Goal: Task Accomplishment & Management: Manage account settings

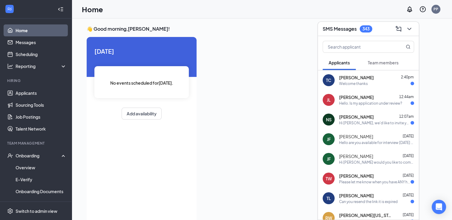
click at [386, 60] on div "Team members" at bounding box center [383, 63] width 31 height 6
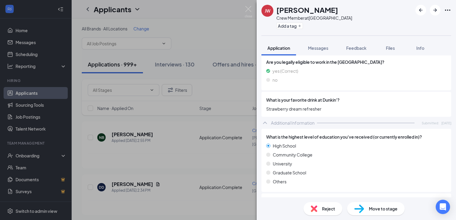
scroll to position [330, 0]
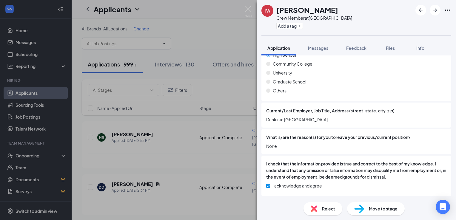
click at [331, 208] on span "Reject" at bounding box center [328, 209] width 13 height 7
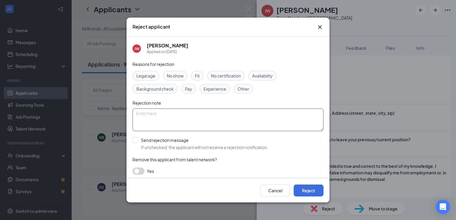
click at [192, 119] on textarea at bounding box center [228, 120] width 191 height 23
click at [313, 190] on button "Reject" at bounding box center [309, 191] width 30 height 12
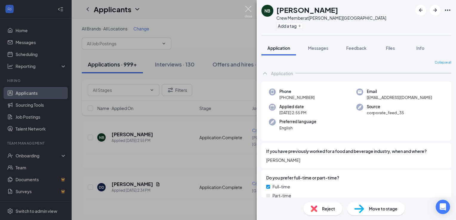
click at [246, 10] on img at bounding box center [248, 12] width 7 height 12
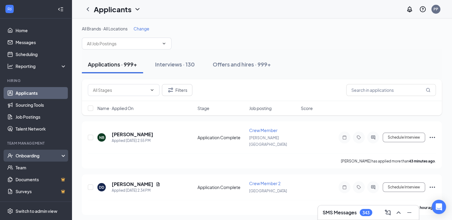
click at [37, 158] on div "Onboarding" at bounding box center [39, 156] width 46 height 6
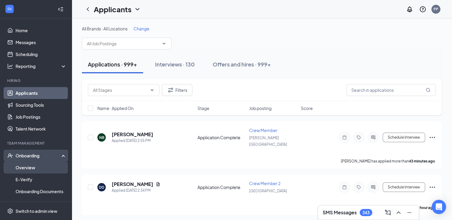
click at [34, 166] on link "Overview" at bounding box center [41, 168] width 51 height 12
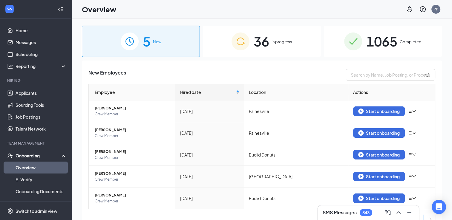
click at [380, 47] on span "1065" at bounding box center [381, 41] width 31 height 21
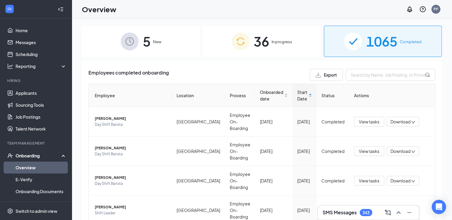
click at [262, 41] on span "36" at bounding box center [262, 41] width 16 height 21
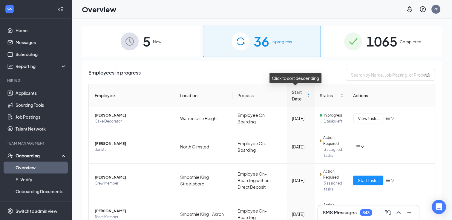
click at [303, 97] on div "Start Date" at bounding box center [301, 95] width 18 height 13
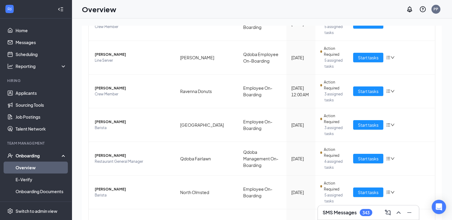
scroll to position [136, 0]
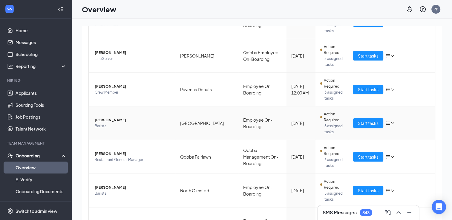
click at [102, 123] on span "Barista" at bounding box center [133, 126] width 76 height 6
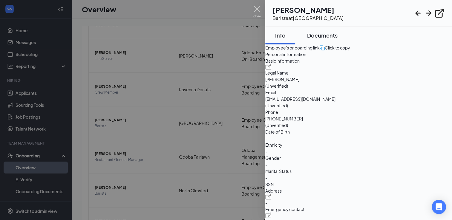
click at [338, 34] on div "Documents" at bounding box center [322, 35] width 30 height 7
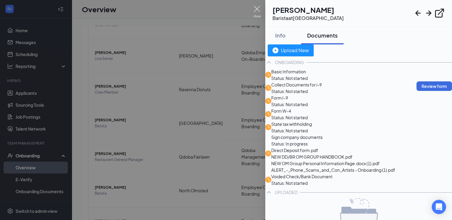
click at [258, 12] on img at bounding box center [256, 12] width 7 height 12
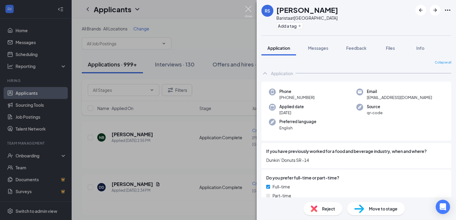
click at [249, 9] on img at bounding box center [248, 12] width 7 height 12
